Goal: Transaction & Acquisition: Subscribe to service/newsletter

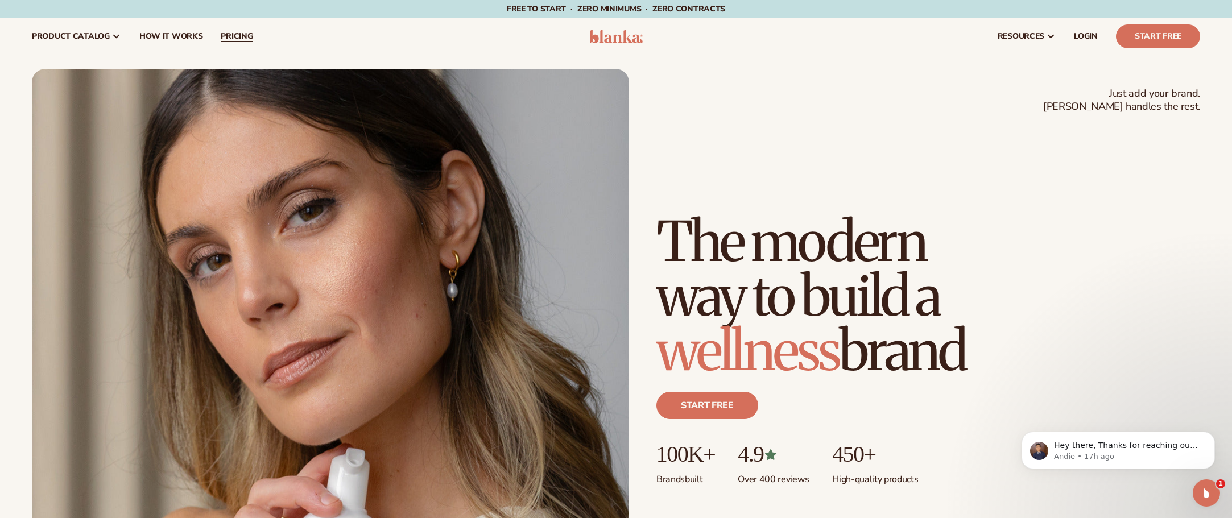
click at [222, 37] on span "pricing" at bounding box center [237, 36] width 32 height 9
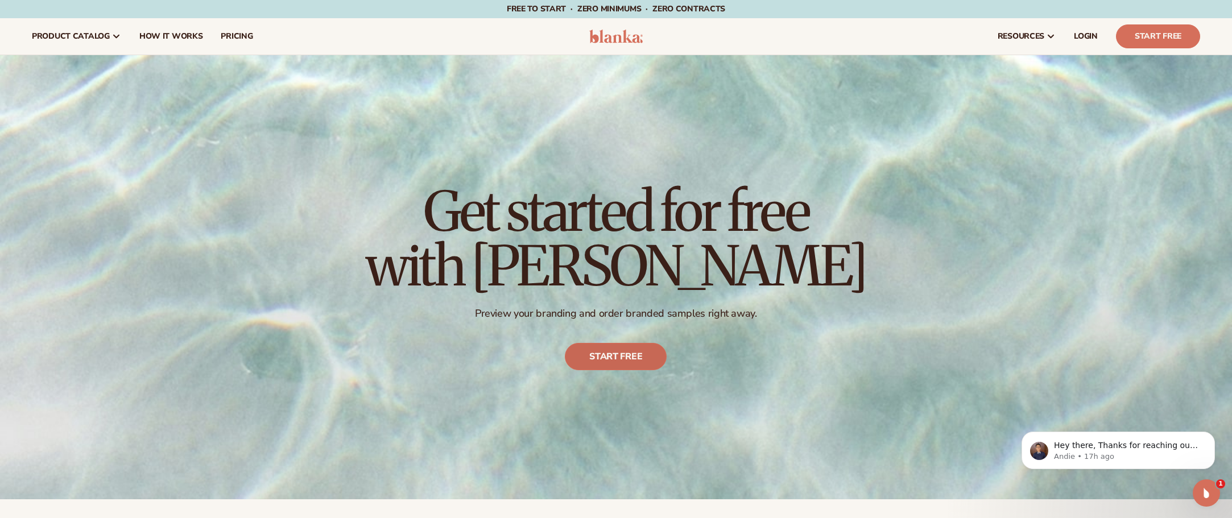
click at [614, 363] on link "Start free" at bounding box center [616, 356] width 102 height 27
click at [1091, 30] on link "LOGIN" at bounding box center [1086, 36] width 42 height 36
